Goal: Transaction & Acquisition: Purchase product/service

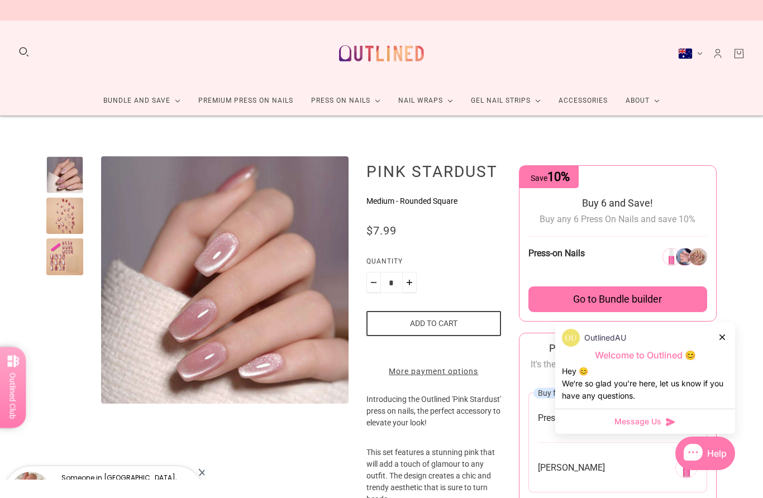
click at [723, 337] on icon at bounding box center [722, 337] width 6 height 6
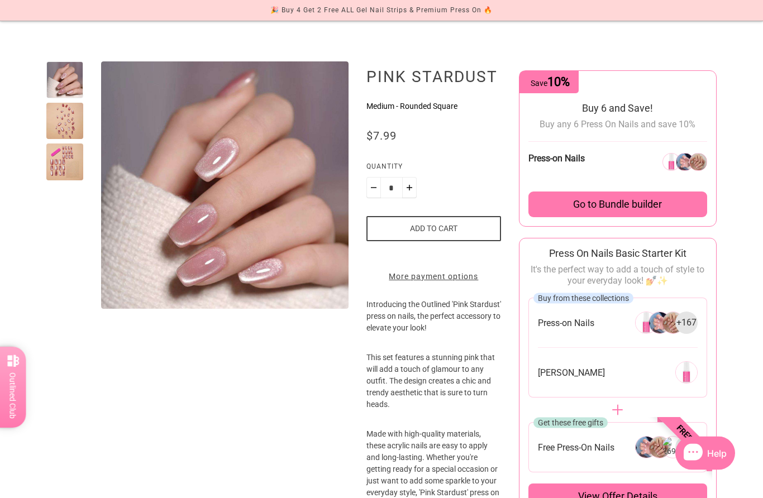
scroll to position [95, 0]
click at [68, 124] on div at bounding box center [64, 121] width 37 height 37
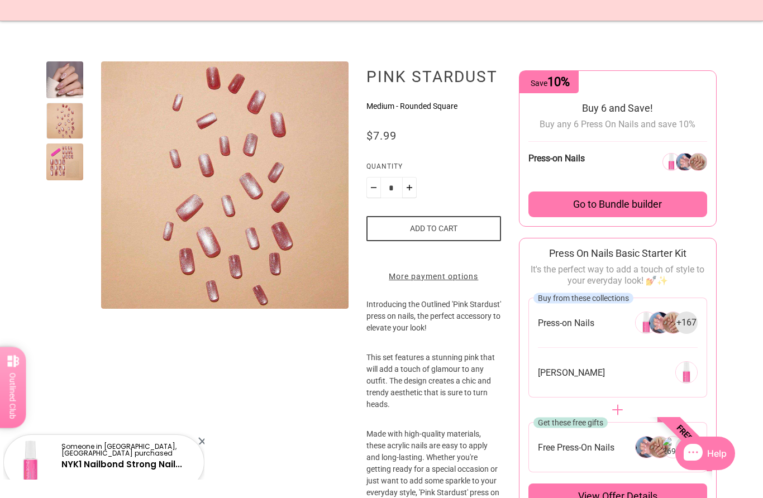
click at [65, 160] on div at bounding box center [64, 161] width 37 height 37
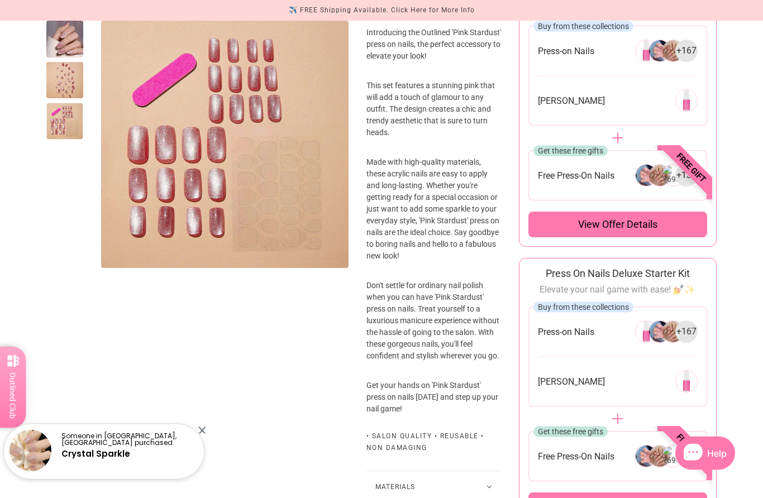
scroll to position [0, 0]
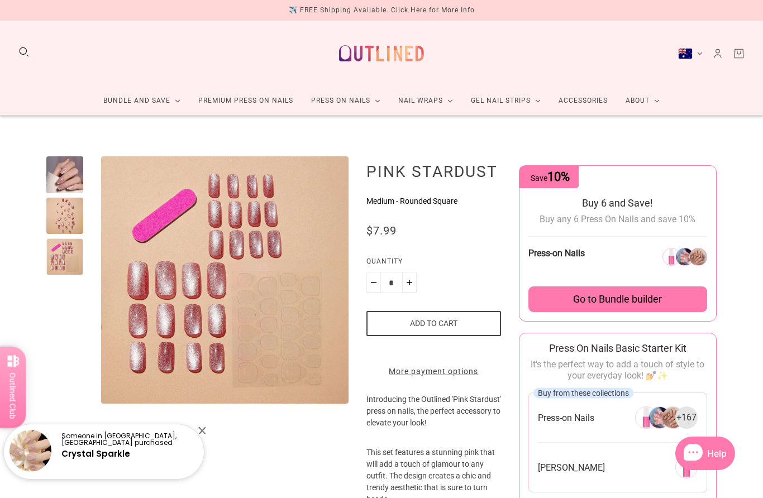
click at [269, 99] on link "Premium Press On Nails" at bounding box center [245, 101] width 113 height 30
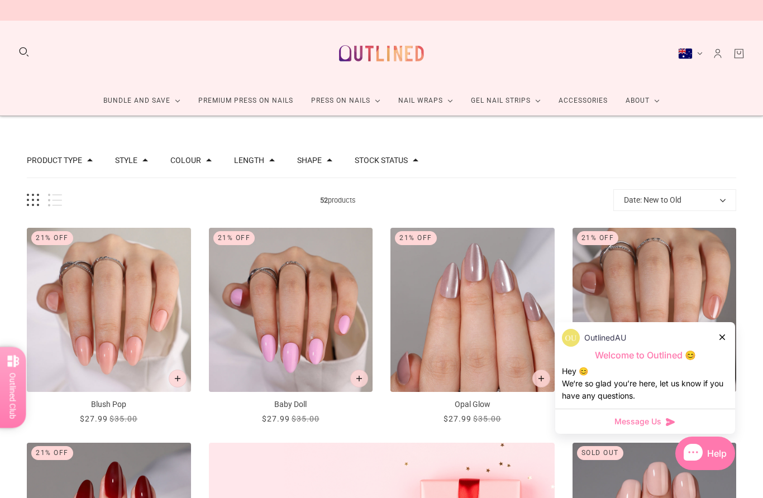
click at [726, 330] on div "OutlinedAU" at bounding box center [645, 338] width 166 height 18
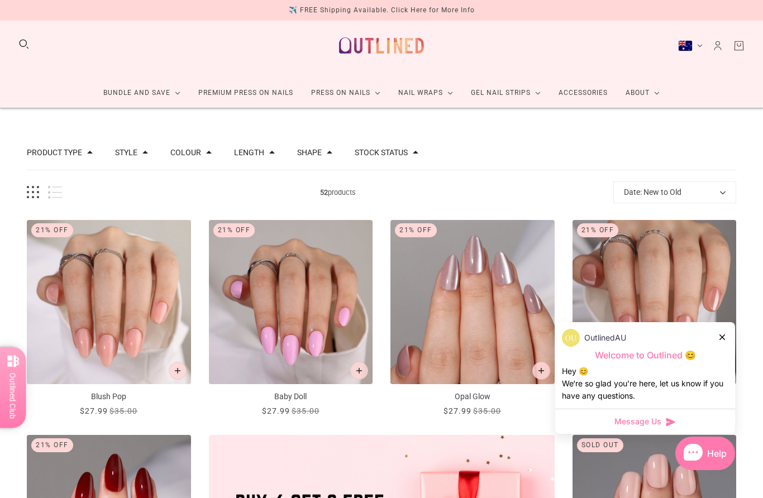
scroll to position [7, 0]
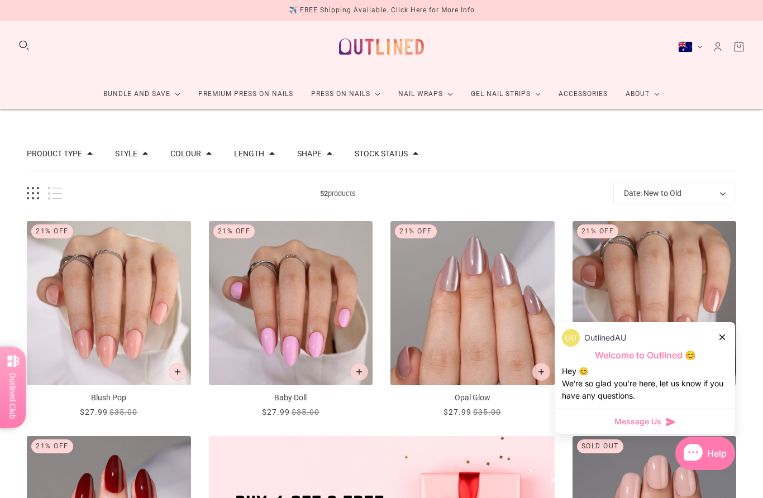
click at [264, 156] on button "Length" at bounding box center [249, 154] width 30 height 8
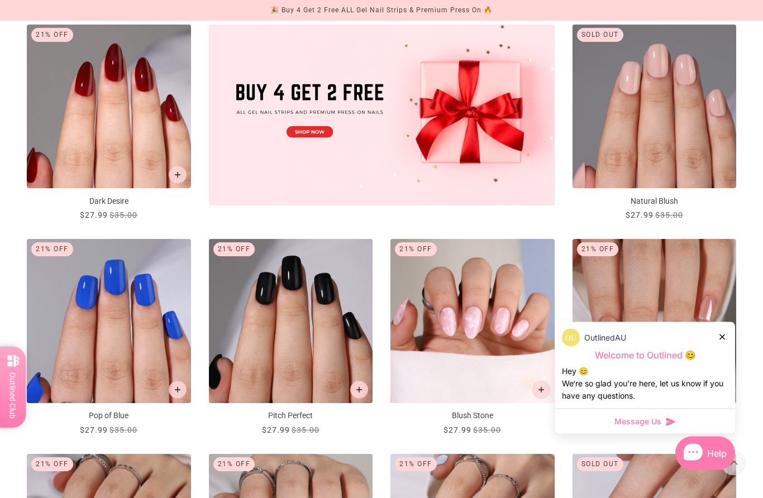
scroll to position [422, 0]
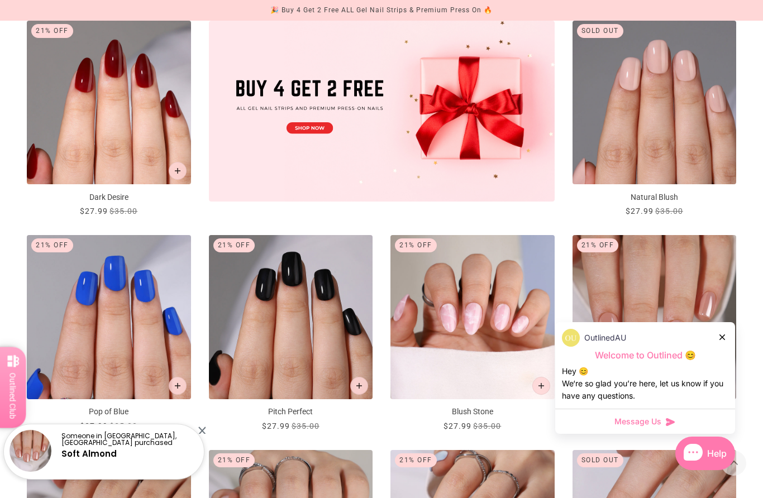
click at [720, 340] on icon at bounding box center [722, 337] width 6 height 6
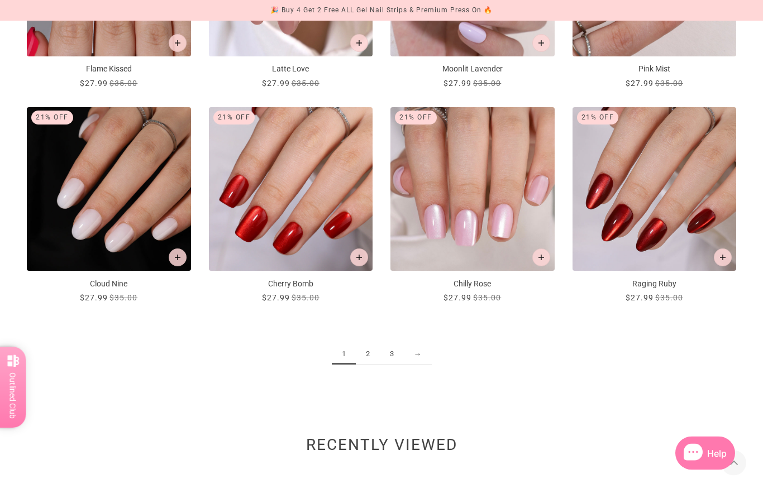
scroll to position [1194, 0]
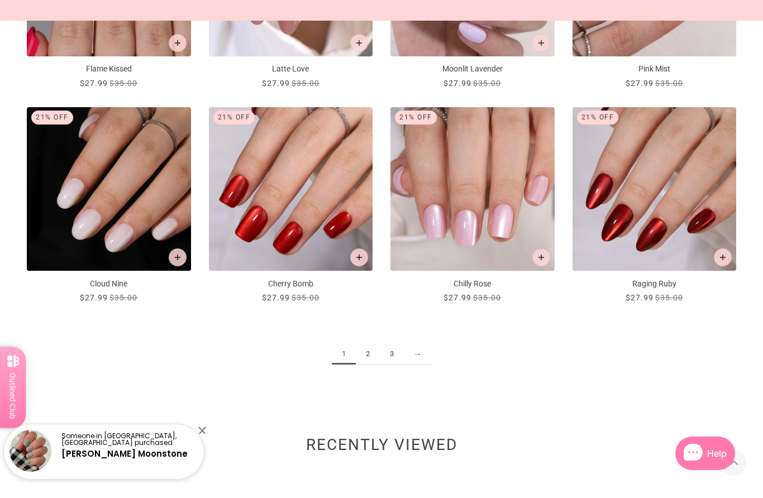
click at [367, 353] on link "2" at bounding box center [368, 354] width 24 height 21
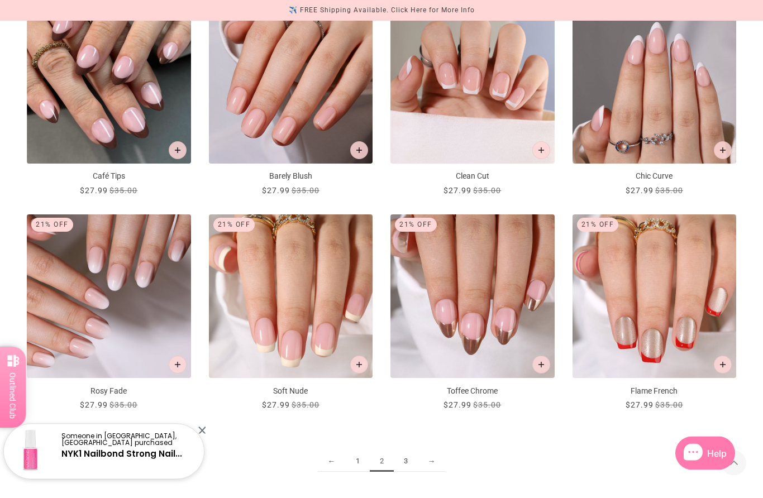
scroll to position [1087, 0]
click at [407, 459] on link "3" at bounding box center [406, 461] width 24 height 21
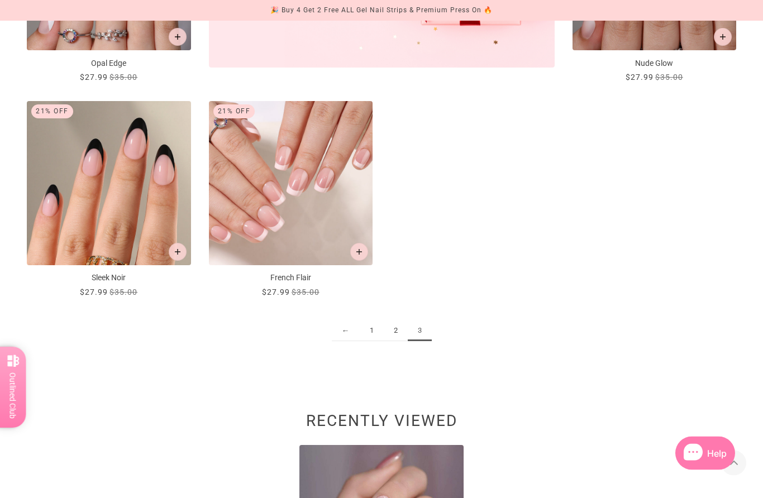
scroll to position [561, 0]
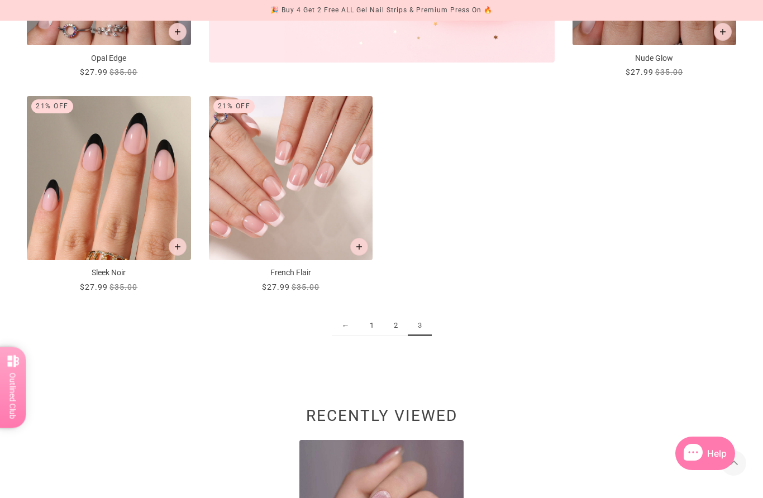
click at [393, 328] on link "2" at bounding box center [396, 325] width 24 height 21
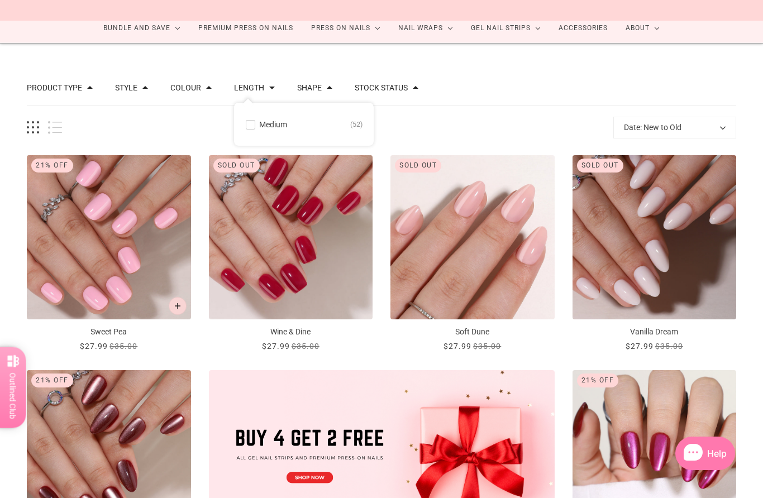
scroll to position [70, 0]
